Goal: Task Accomplishment & Management: Manage account settings

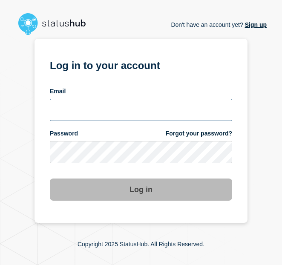
click at [81, 111] on input "email input" at bounding box center [141, 110] width 183 height 22
click at [98, 111] on input "email input" at bounding box center [141, 110] width 183 height 22
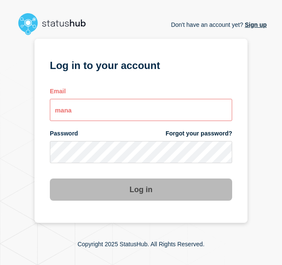
type input "[EMAIL_ADDRESS][DOMAIN_NAME]"
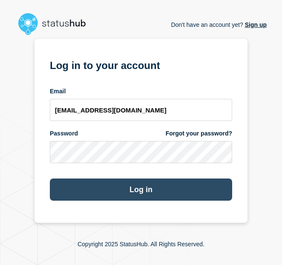
click at [204, 187] on button "Log in" at bounding box center [141, 190] width 183 height 22
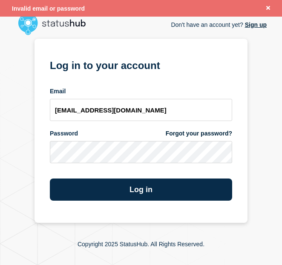
click at [177, 133] on link "Forgot your password?" at bounding box center [199, 134] width 67 height 8
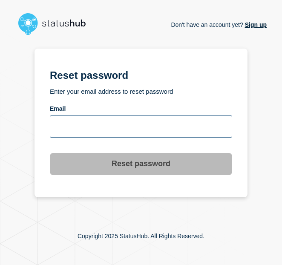
click at [143, 126] on input "email input" at bounding box center [141, 127] width 183 height 22
type input "mana@stibosystems.com"
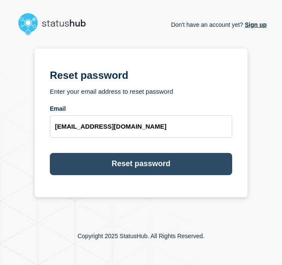
click at [129, 173] on button "Reset password" at bounding box center [141, 164] width 183 height 22
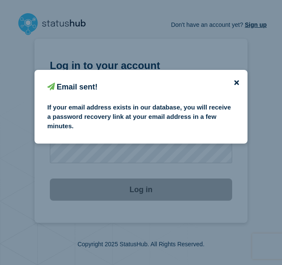
click at [220, 82] on icon "close button" at bounding box center [237, 82] width 5 height 5
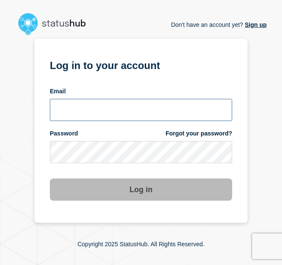
click at [122, 111] on input "email input" at bounding box center [141, 110] width 183 height 22
click at [121, 110] on input "email input" at bounding box center [141, 110] width 183 height 22
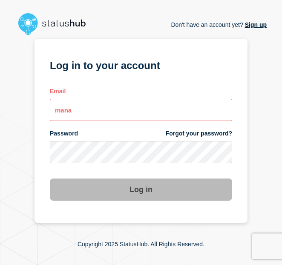
type input "[EMAIL_ADDRESS][DOMAIN_NAME]"
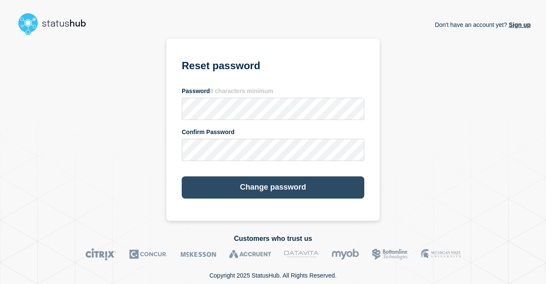
click at [217, 186] on button "Change password" at bounding box center [273, 187] width 183 height 22
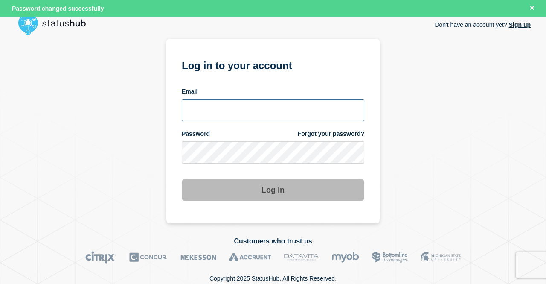
click at [231, 109] on input "email input" at bounding box center [273, 110] width 183 height 22
type input "mana@stibosystems.com"
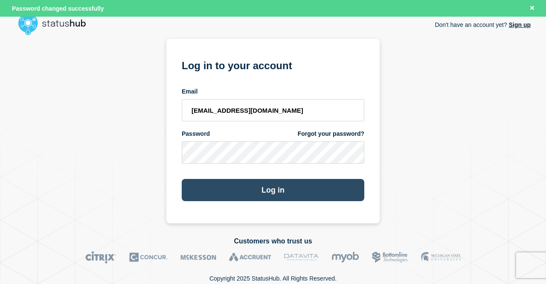
click at [239, 182] on button "Log in" at bounding box center [273, 190] width 183 height 22
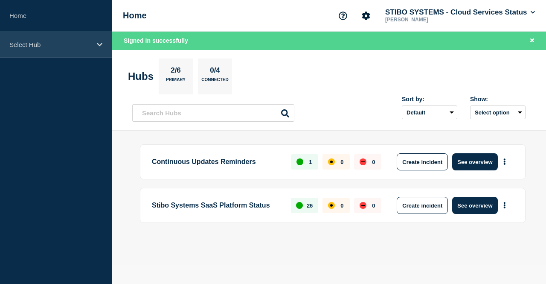
click at [97, 48] on div "Select Hub" at bounding box center [56, 45] width 112 height 26
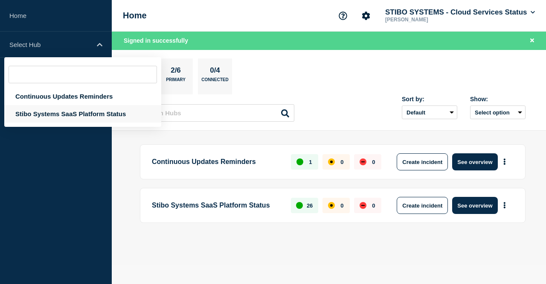
click at [69, 115] on div "Stibo Systems SaaS Platform Status" at bounding box center [82, 113] width 157 height 17
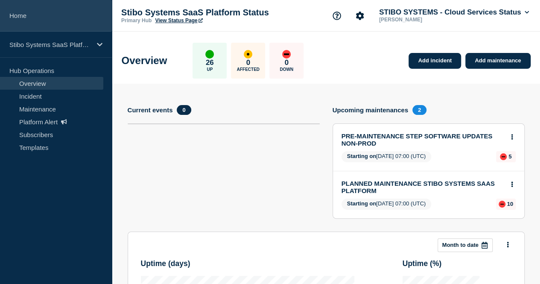
click at [22, 17] on link "Home" at bounding box center [56, 16] width 112 height 32
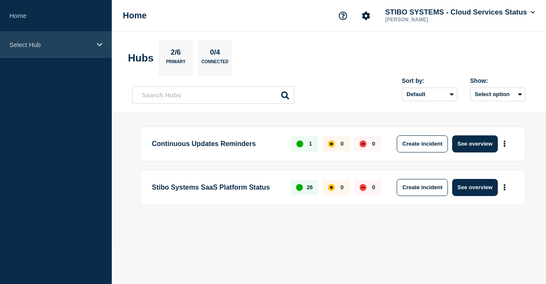
click at [67, 49] on div "Select Hub" at bounding box center [56, 45] width 112 height 26
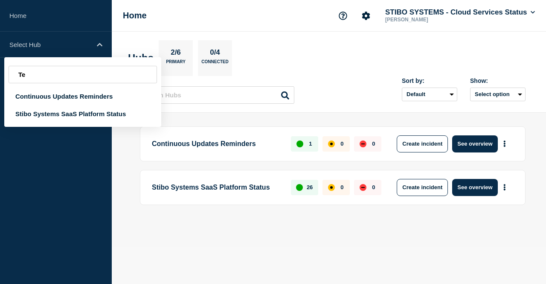
type input "T"
click at [185, 222] on div "Continuous Updates Reminders 1 0 0 Create incident See overview Stibo Systems S…" at bounding box center [328, 179] width 393 height 107
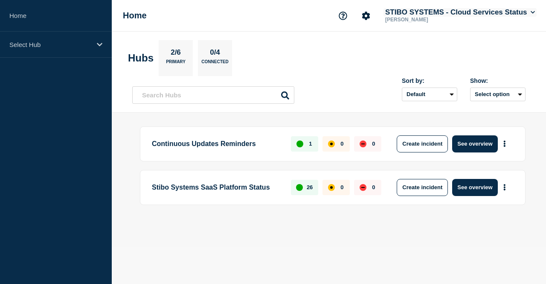
click at [514, 14] on button "STIBO SYSTEMS - Cloud Services Status" at bounding box center [460, 12] width 153 height 9
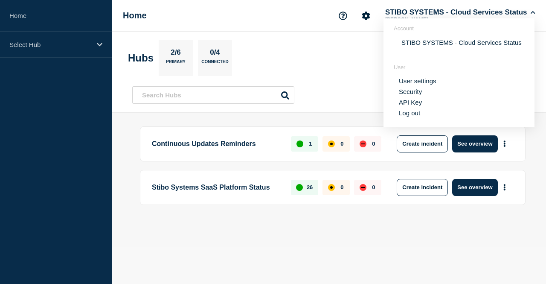
click at [367, 229] on div "Continuous Updates Reminders 1 0 0 Create incident See overview Stibo Systems S…" at bounding box center [328, 179] width 393 height 107
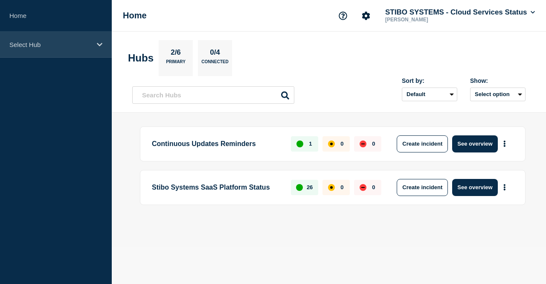
click at [66, 51] on div "Select Hub" at bounding box center [56, 45] width 112 height 26
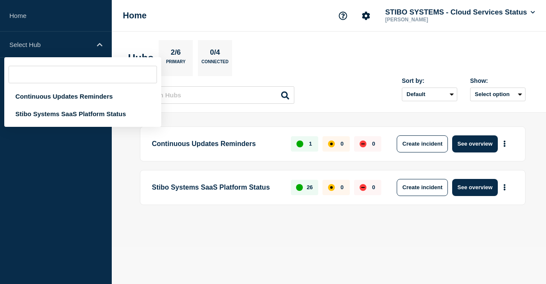
click at [67, 138] on aside "Home Select Hub Continuous Updates Reminders Stibo Systems SaaS Platform Status" at bounding box center [56, 142] width 112 height 284
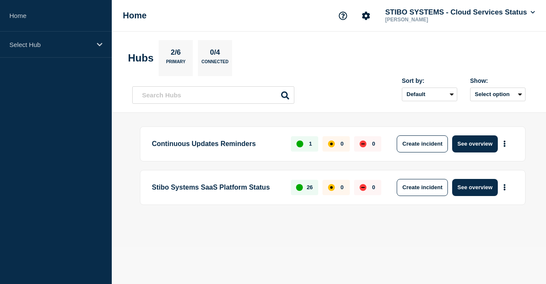
click at [516, 16] on div "STIBO SYSTEMS - Cloud Services Status [PERSON_NAME]" at bounding box center [460, 15] width 153 height 15
click at [512, 12] on button "STIBO SYSTEMS - Cloud Services Status" at bounding box center [460, 12] width 153 height 9
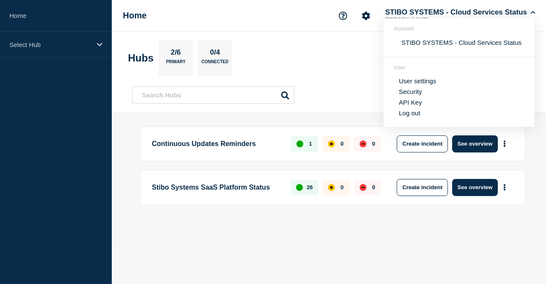
click at [335, 50] on section "Hubs 2/6 Primary 0/4 Connected" at bounding box center [329, 58] width 402 height 36
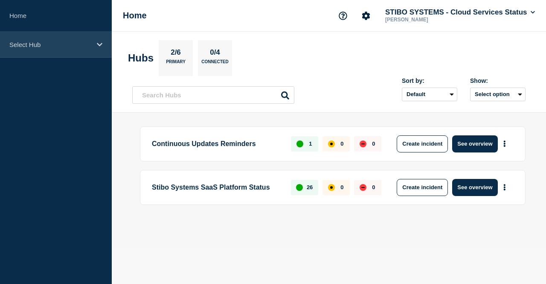
click at [78, 47] on p "Select Hub" at bounding box center [50, 44] width 82 height 7
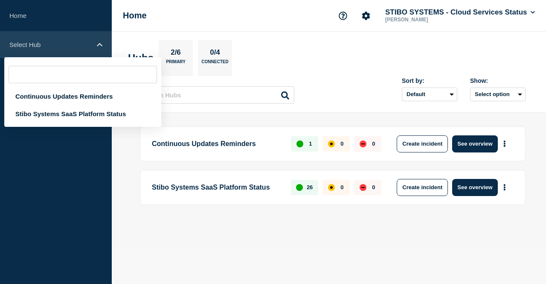
click at [95, 45] on div "Select Hub" at bounding box center [56, 45] width 112 height 26
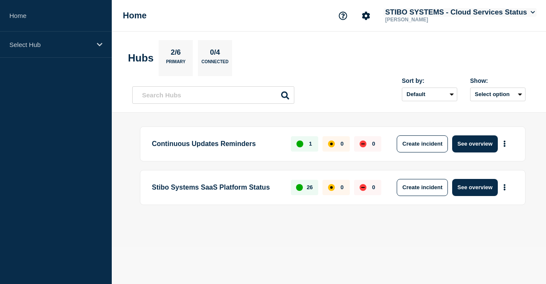
click at [390, 14] on button "STIBO SYSTEMS - Cloud Services Status" at bounding box center [460, 12] width 153 height 9
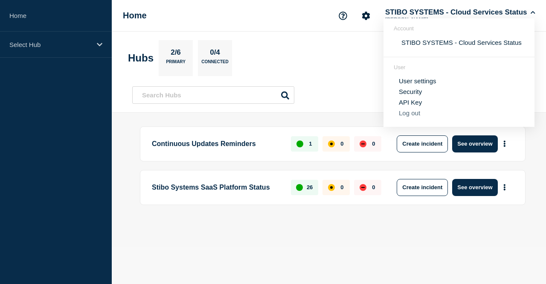
click at [405, 111] on button "Log out" at bounding box center [409, 112] width 21 height 7
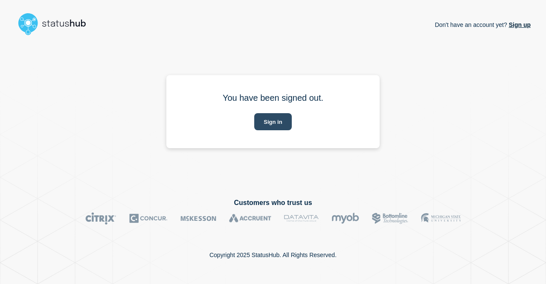
click at [281, 123] on button "Sign in" at bounding box center [272, 121] width 37 height 17
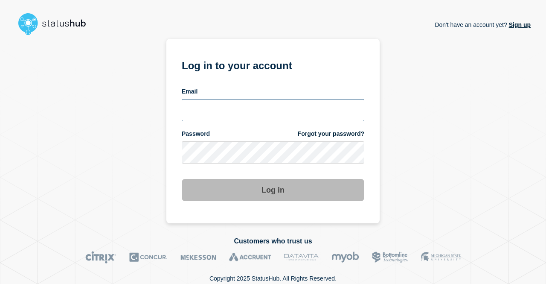
click at [213, 108] on input "email input" at bounding box center [273, 110] width 183 height 22
type input "mana@stibosystems.com"
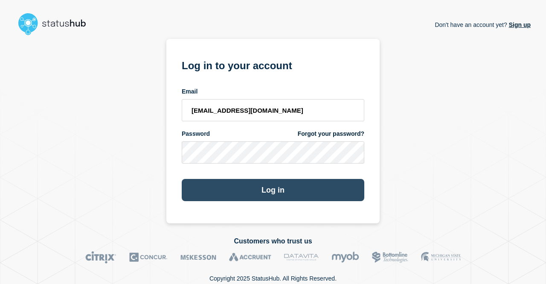
click at [265, 195] on button "Log in" at bounding box center [273, 190] width 183 height 22
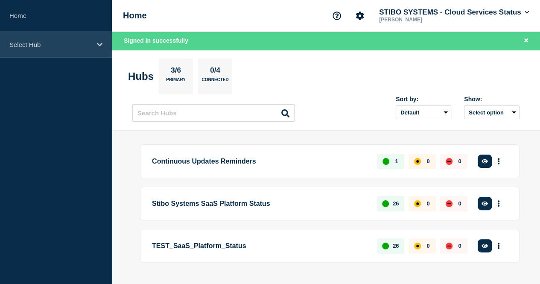
click at [67, 51] on div "Select Hub" at bounding box center [56, 45] width 112 height 26
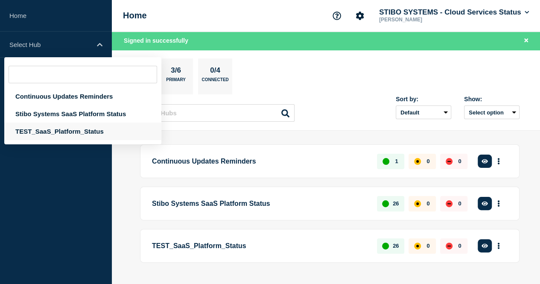
click at [56, 133] on div "TEST_SaaS_Platform_Status" at bounding box center [82, 130] width 157 height 17
